Goal: Information Seeking & Learning: Learn about a topic

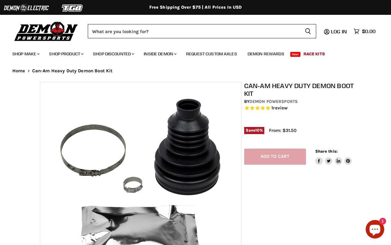
select select "******"
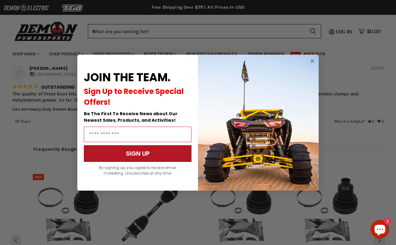
scroll to position [736, 0]
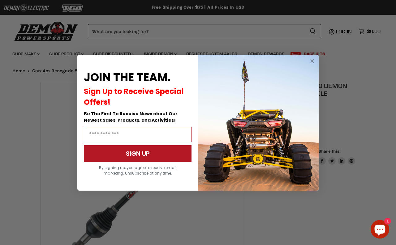
select select "******"
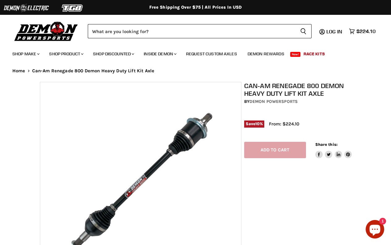
select select "******"
